Goal: Share content

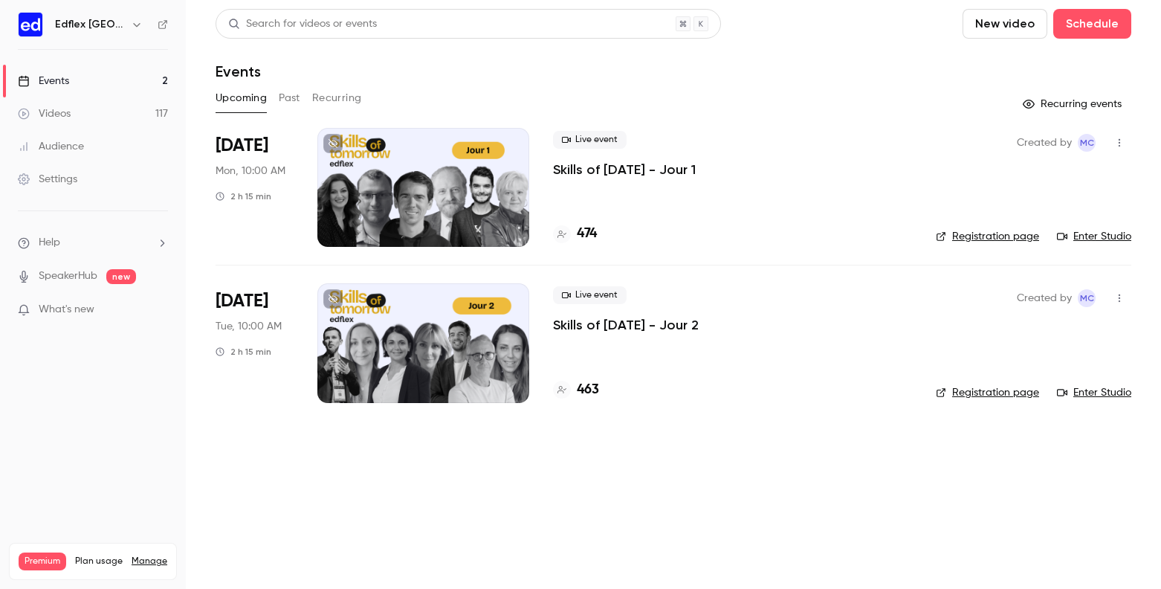
click at [91, 24] on h6 "Edflex [GEOGRAPHIC_DATA]" at bounding box center [90, 24] width 70 height 15
click at [131, 25] on icon "button" at bounding box center [137, 25] width 12 height 12
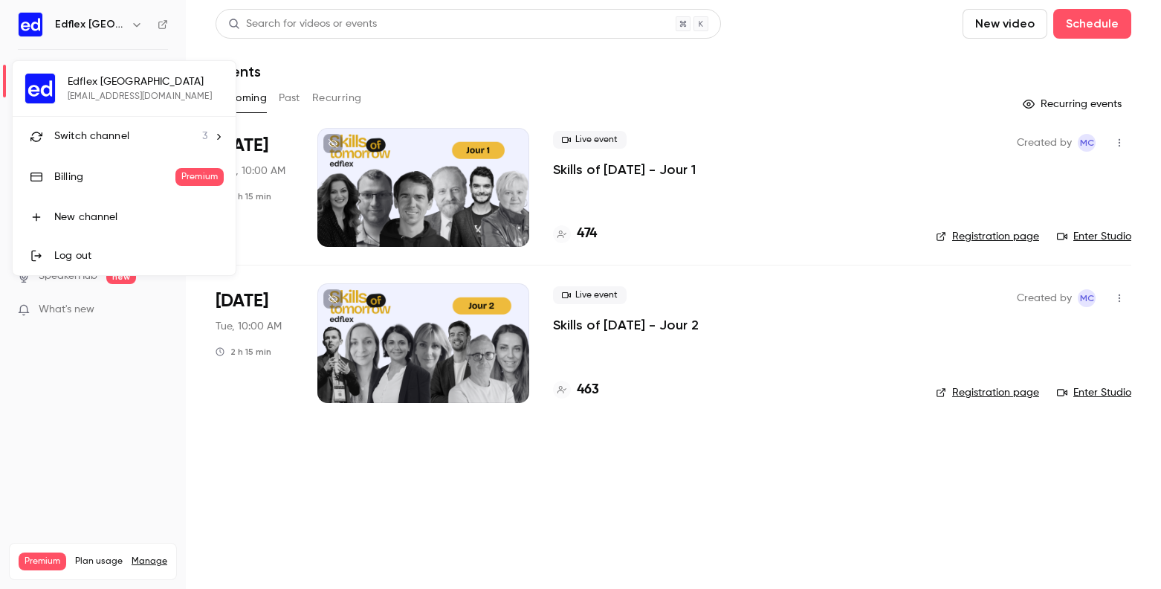
click at [110, 138] on span "Switch channel" at bounding box center [91, 137] width 75 height 16
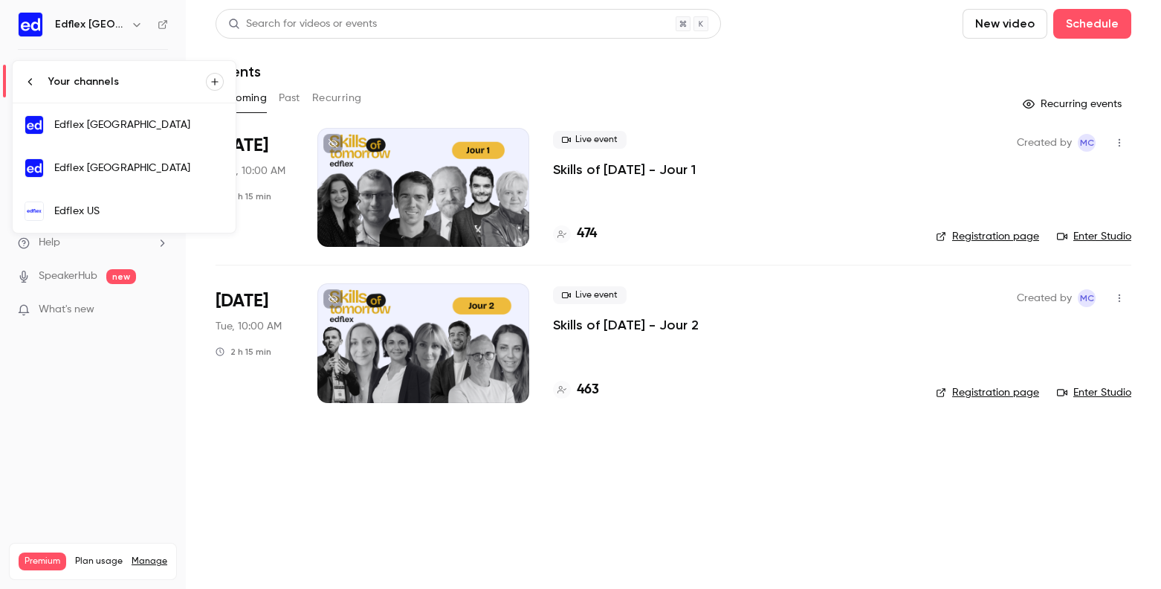
click at [107, 164] on div "Edflex [GEOGRAPHIC_DATA]" at bounding box center [138, 168] width 169 height 15
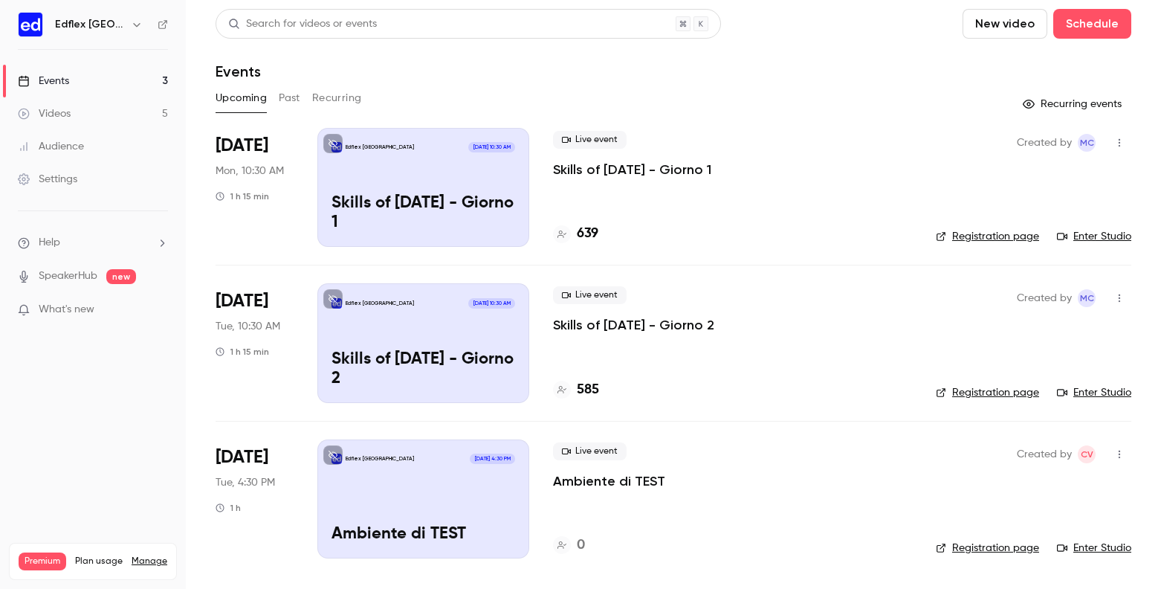
click at [400, 489] on div "Edflex [GEOGRAPHIC_DATA] [DATE] 4:30 PM Ambiente di TEST" at bounding box center [423, 498] width 212 height 119
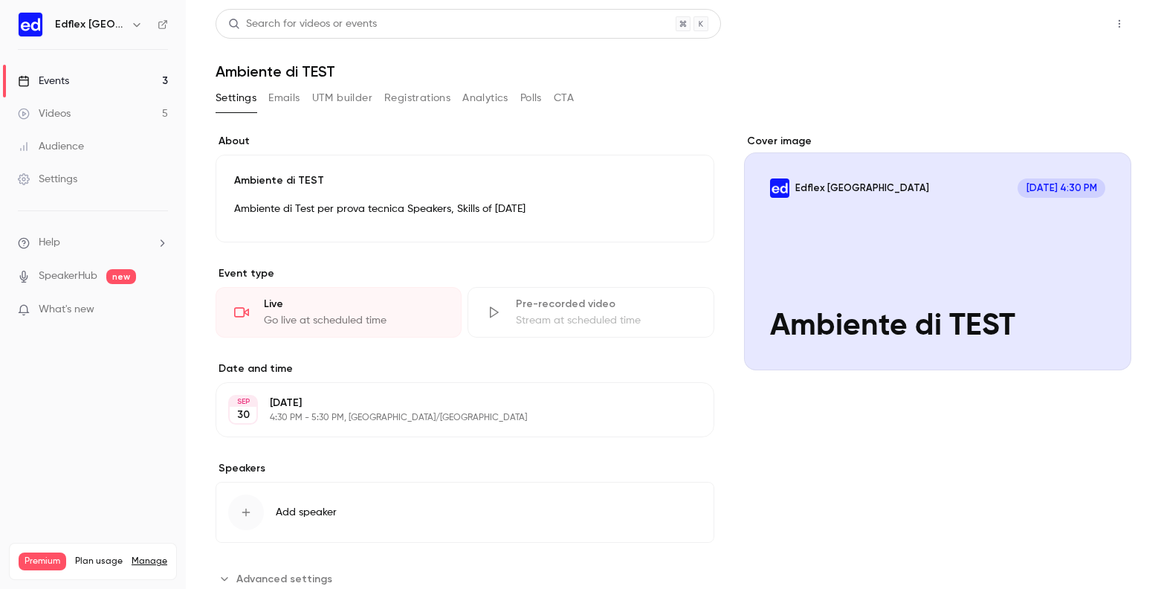
click at [1057, 25] on button "Share" at bounding box center [1066, 24] width 59 height 30
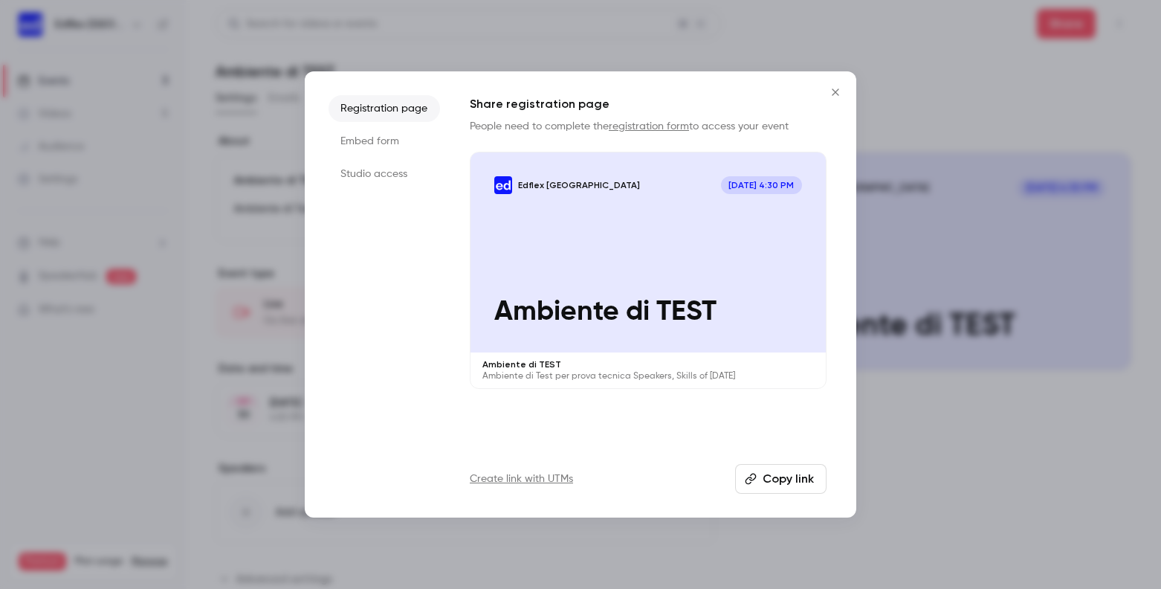
click at [380, 172] on li "Studio access" at bounding box center [383, 174] width 111 height 27
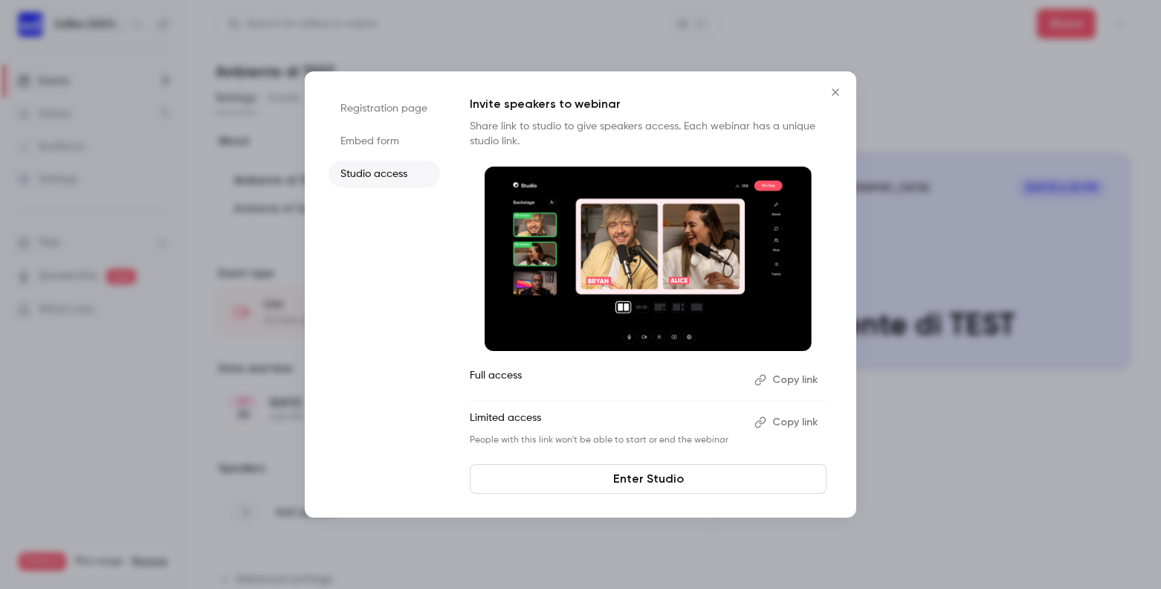
click at [786, 379] on button "Copy link" at bounding box center [787, 380] width 78 height 24
click at [652, 481] on link "Enter Studio" at bounding box center [648, 479] width 357 height 30
click at [835, 87] on icon "Close" at bounding box center [835, 92] width 18 height 12
